Goal: Transaction & Acquisition: Purchase product/service

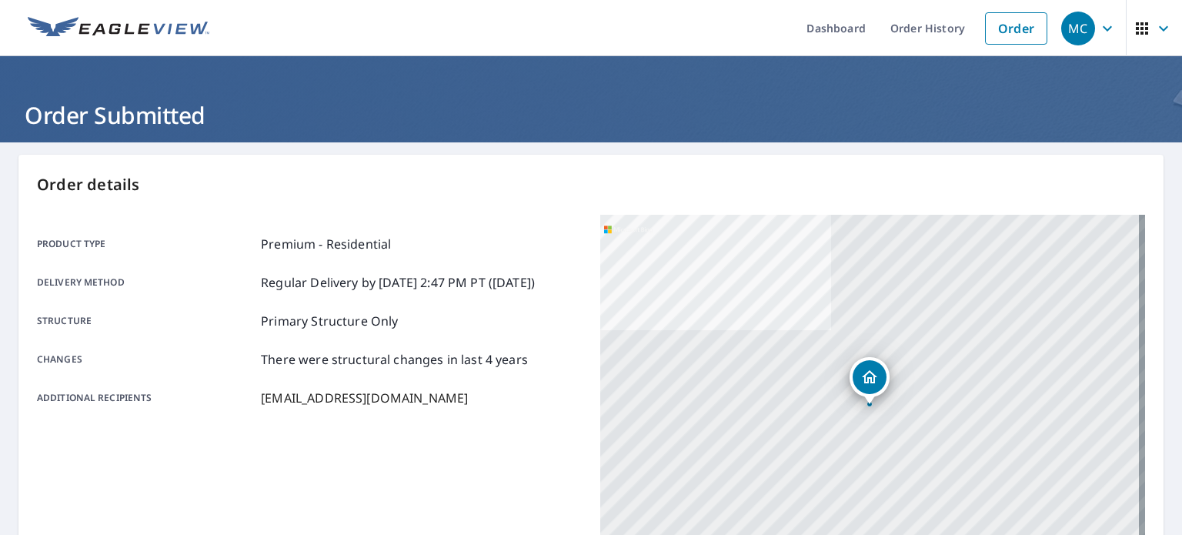
click at [997, 24] on link "Order" at bounding box center [1016, 28] width 62 height 32
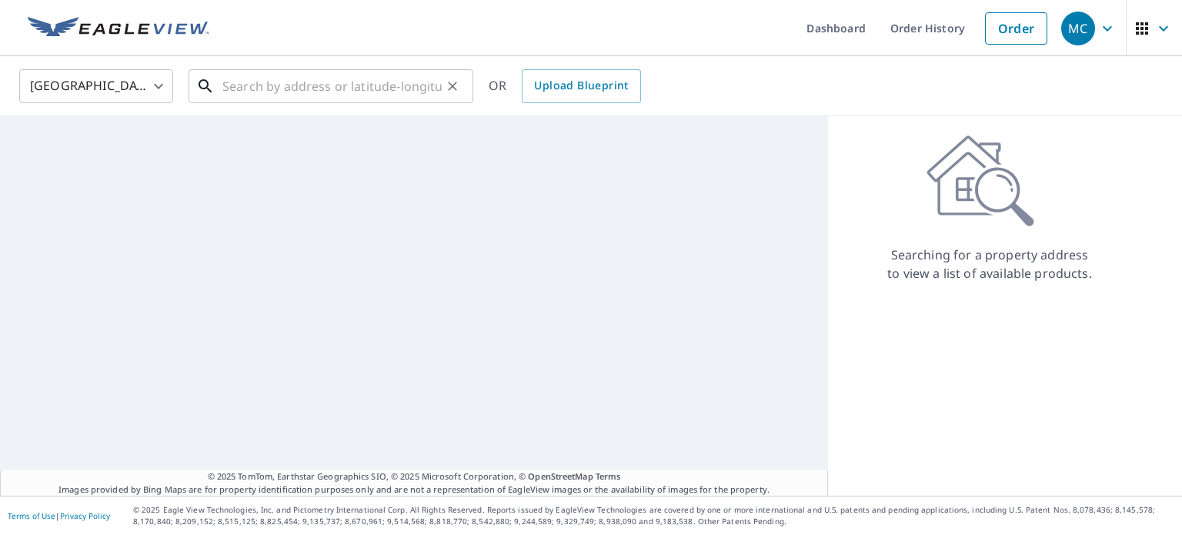
click at [345, 71] on input "text" at bounding box center [331, 86] width 219 height 43
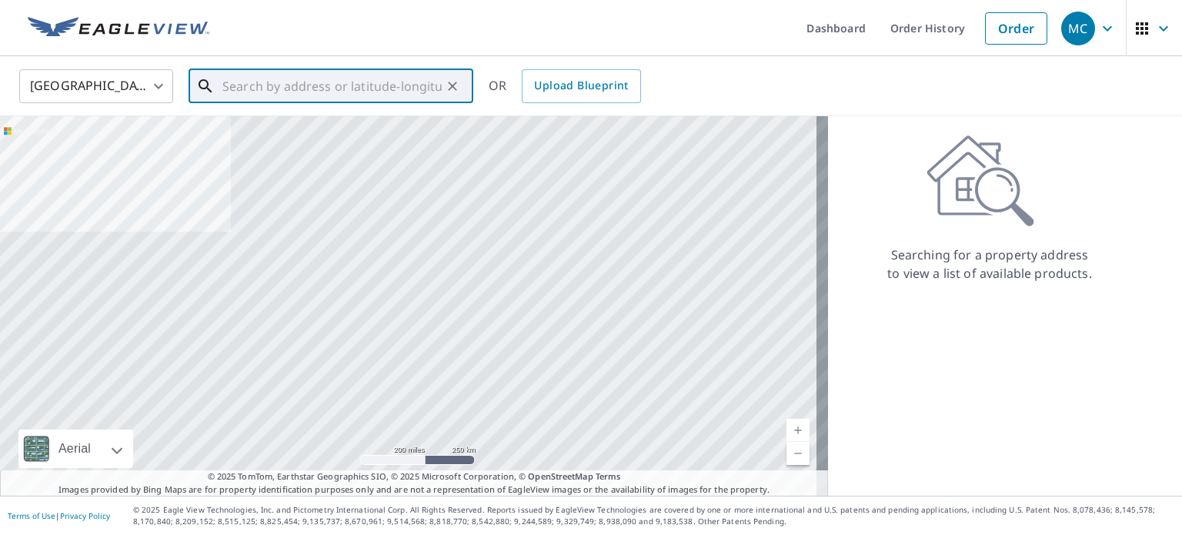
paste input "[STREET_ADDRESS]"
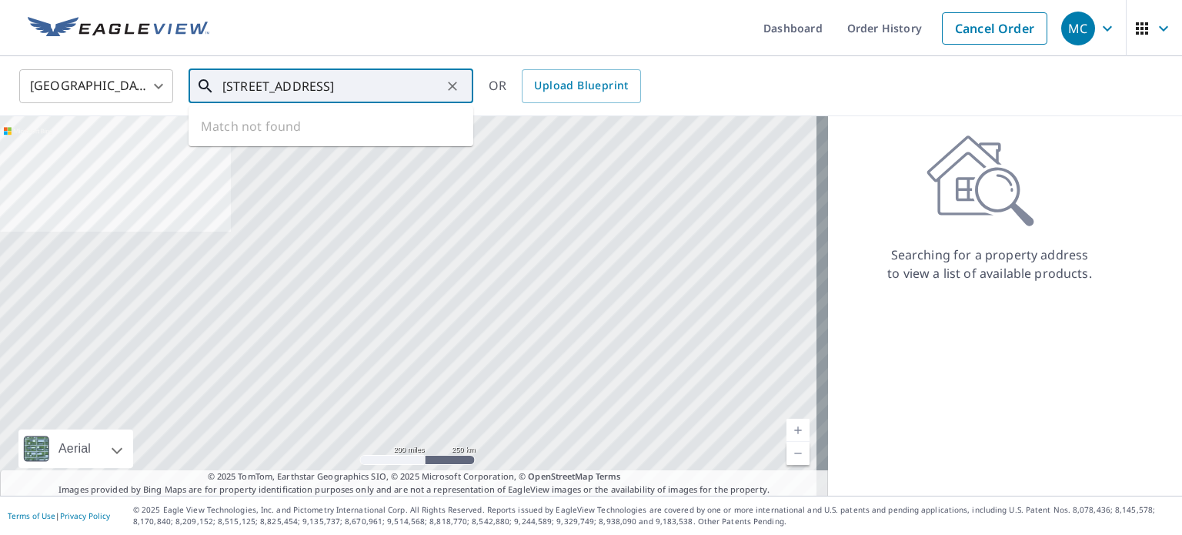
scroll to position [0, 2]
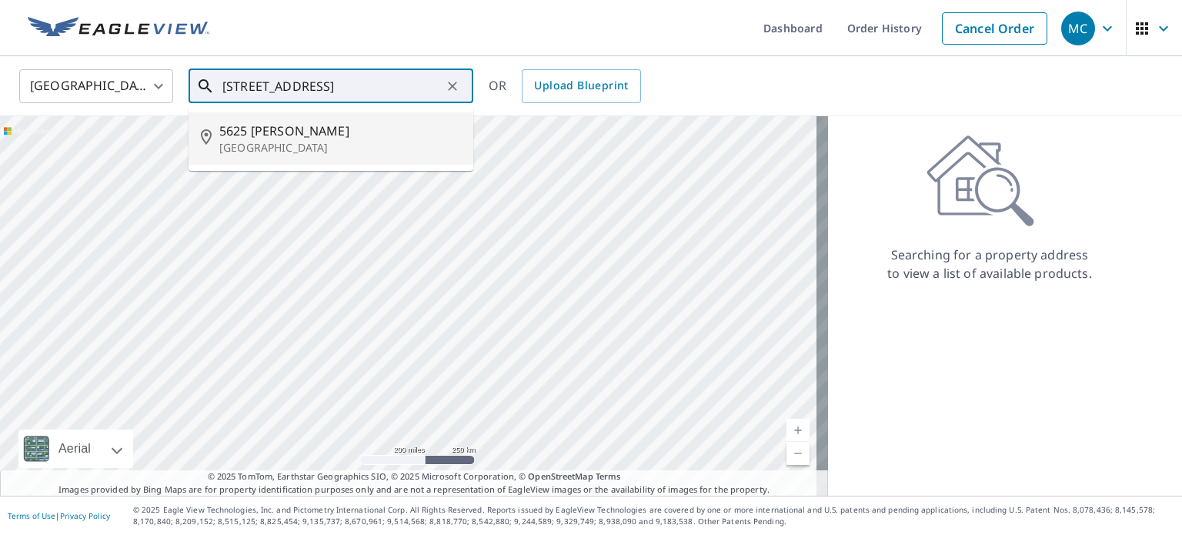
click at [326, 145] on p "[GEOGRAPHIC_DATA]" at bounding box center [340, 147] width 242 height 15
type input "[STREET_ADDRESS]"
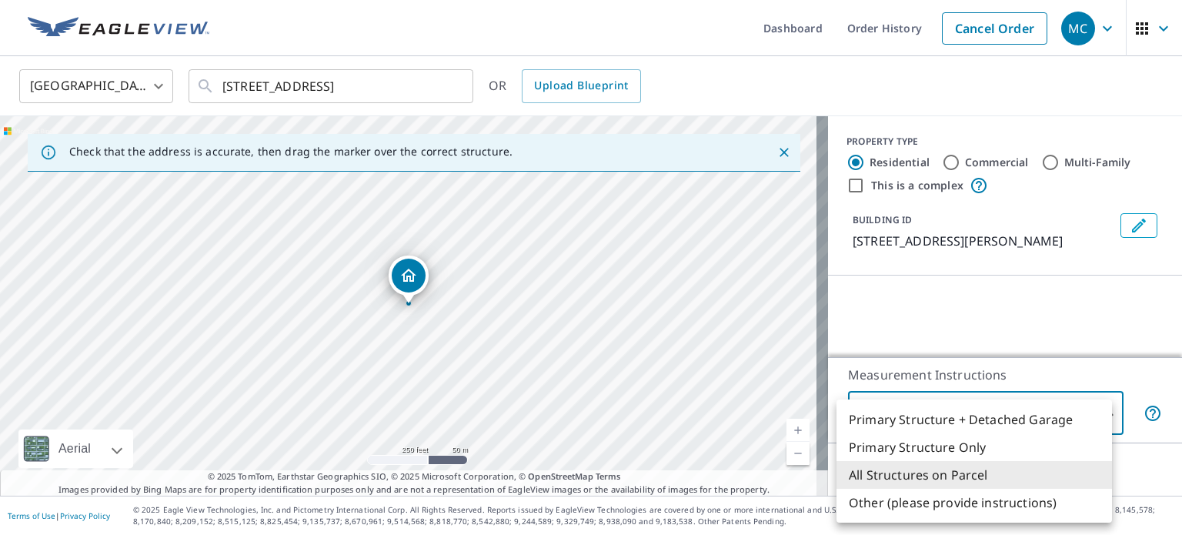
click at [891, 410] on body "MC MC Dashboard Order History Cancel Order MC [GEOGRAPHIC_DATA] [GEOGRAPHIC_DAT…" at bounding box center [591, 267] width 1182 height 535
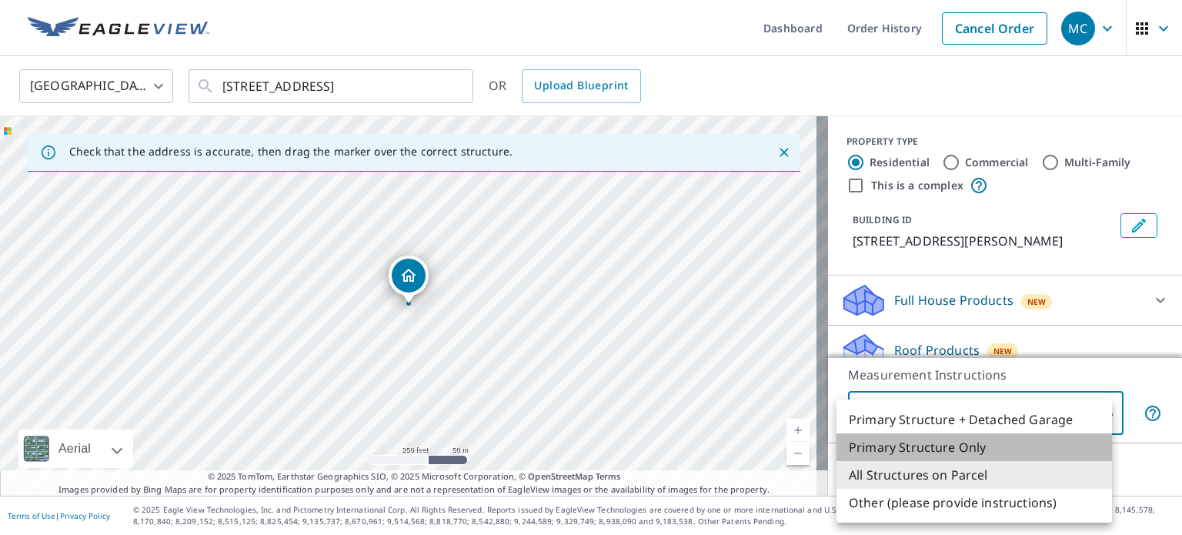
click at [903, 445] on li "Primary Structure Only" at bounding box center [975, 447] width 276 height 28
type input "2"
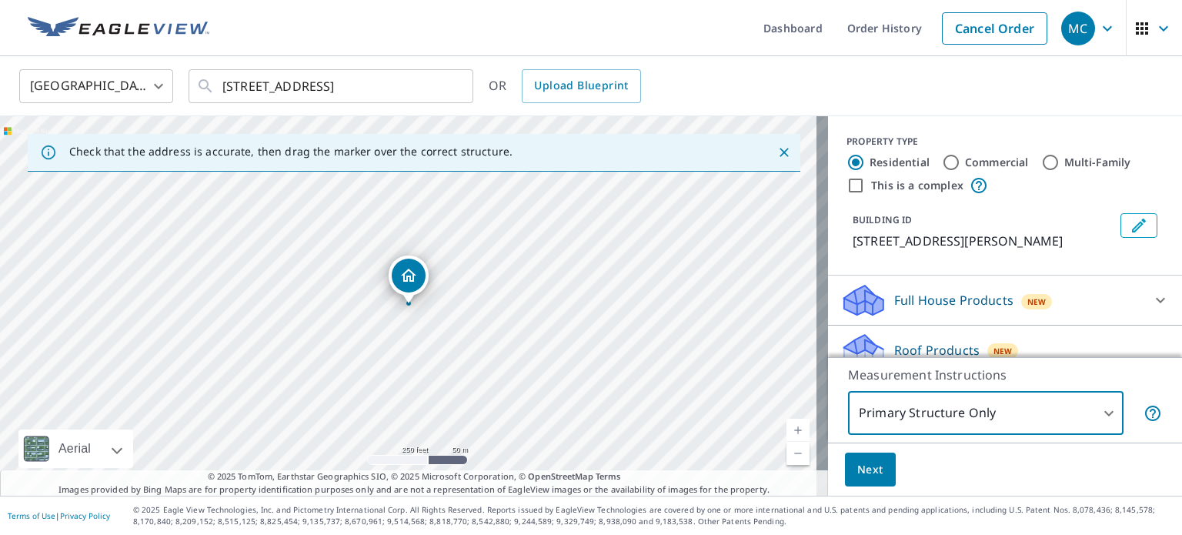
click at [871, 462] on button "Next" at bounding box center [870, 470] width 51 height 35
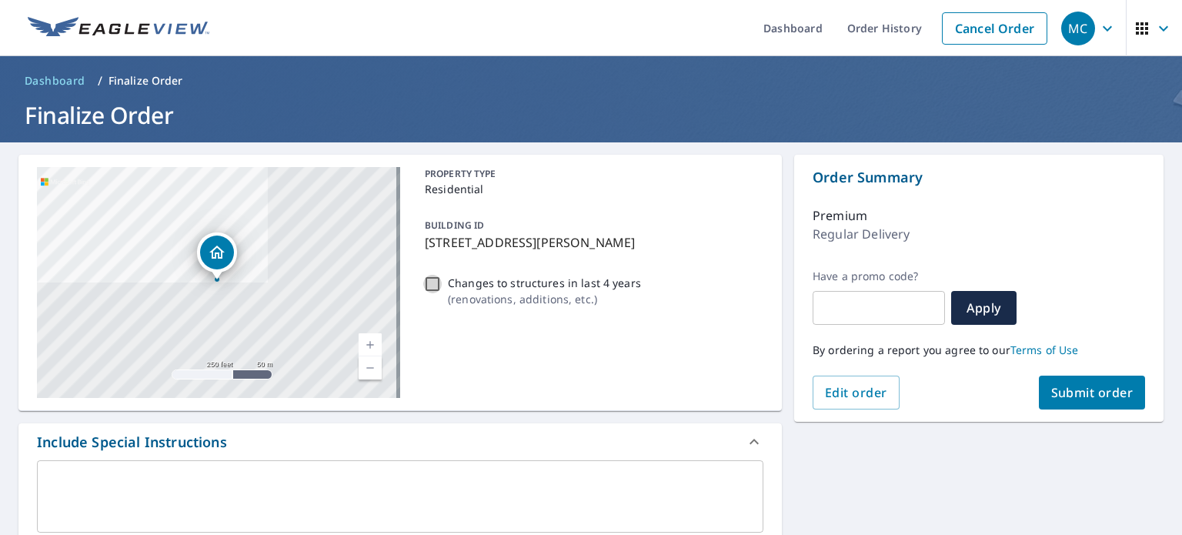
click at [428, 279] on input "Changes to structures in last 4 years ( renovations, additions, etc. )" at bounding box center [432, 284] width 18 height 18
checkbox input "true"
click at [1109, 396] on span "Submit order" at bounding box center [1093, 392] width 82 height 17
